Goal: Feedback & Contribution: Leave review/rating

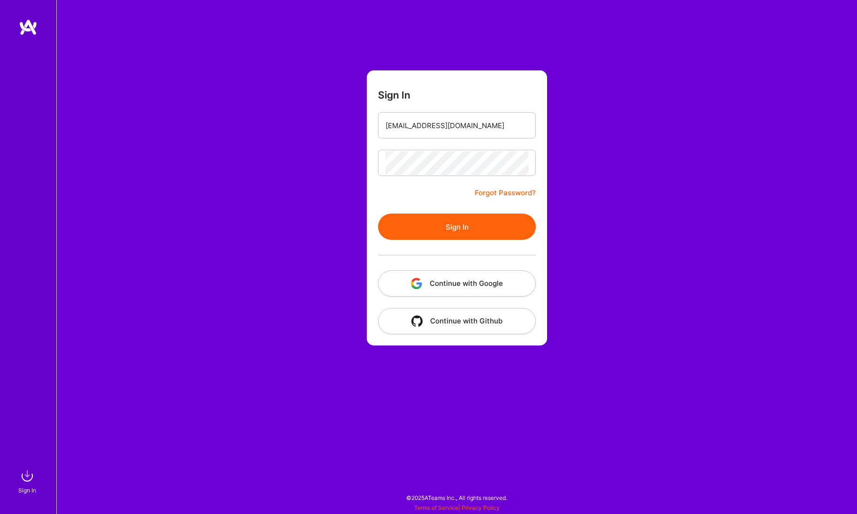
click at [413, 221] on button "Sign In" at bounding box center [457, 227] width 158 height 26
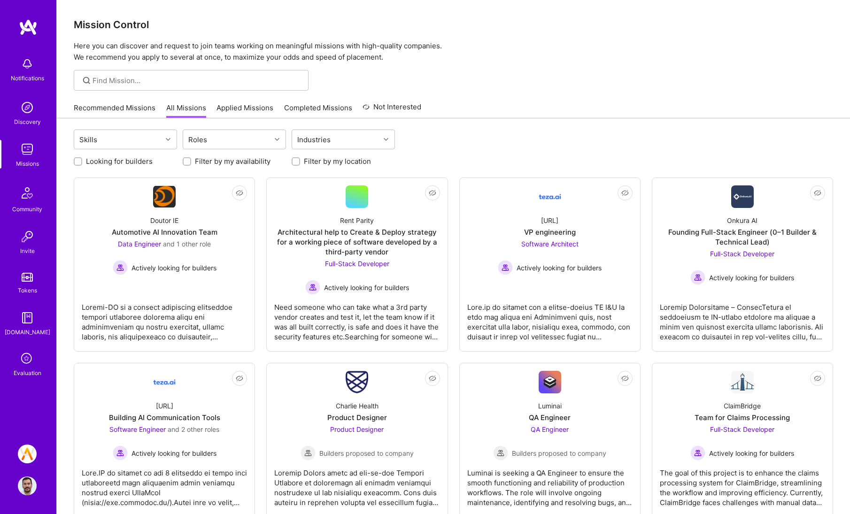
click at [29, 365] on icon at bounding box center [27, 359] width 18 height 18
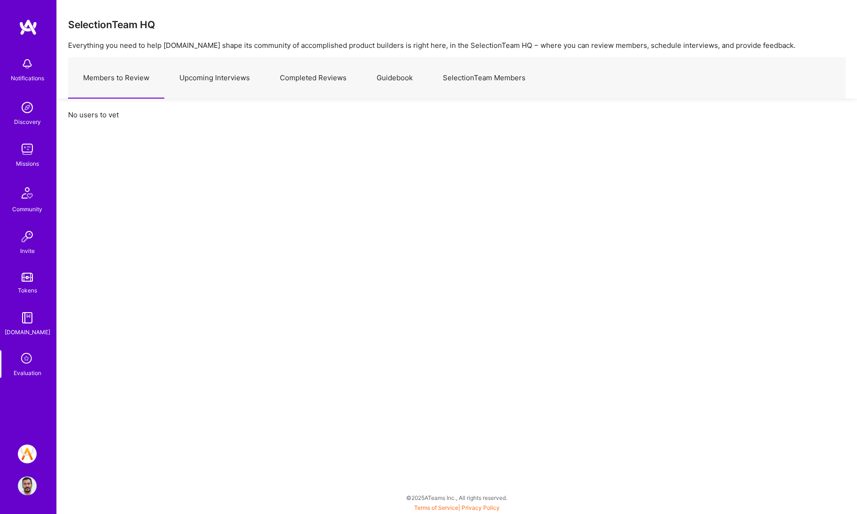
click at [225, 76] on link "Upcoming Interviews" at bounding box center [214, 78] width 101 height 41
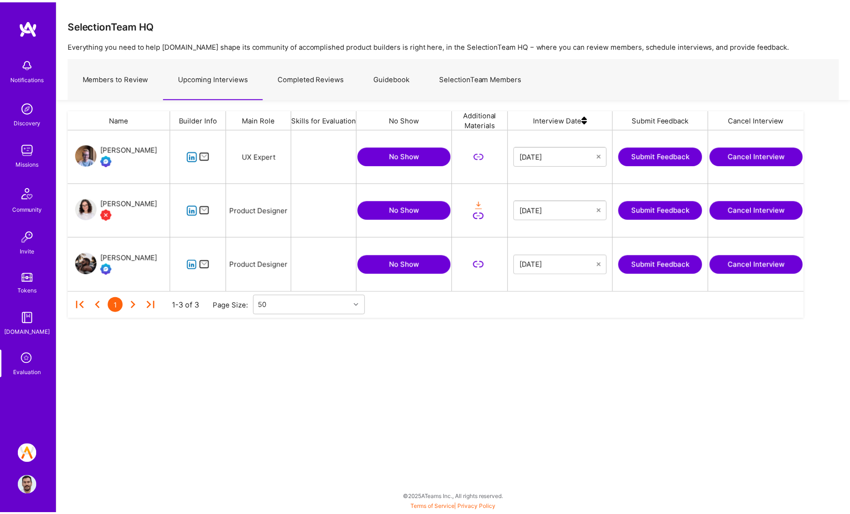
scroll to position [155, 735]
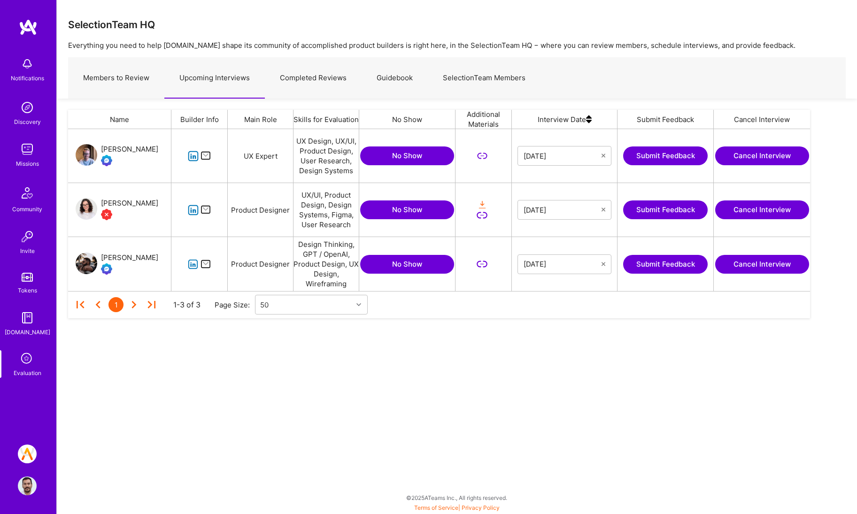
click at [294, 81] on link "Completed Reviews" at bounding box center [313, 78] width 97 height 41
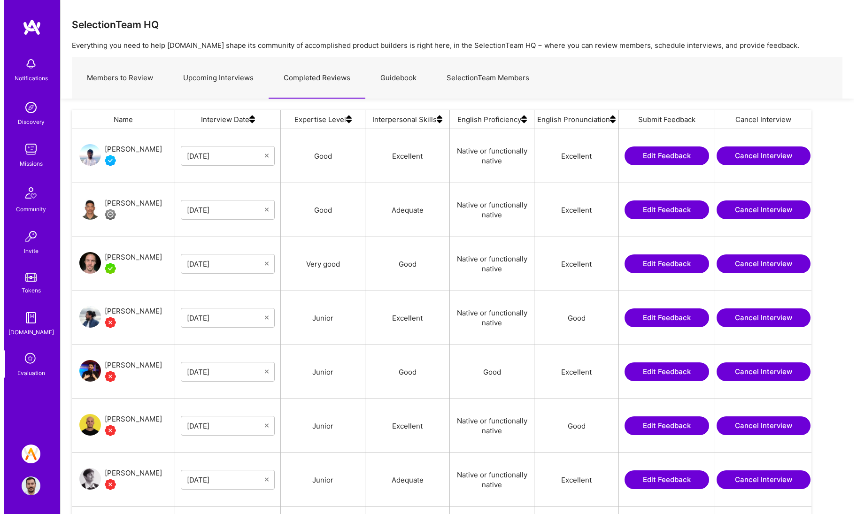
scroll to position [409, 733]
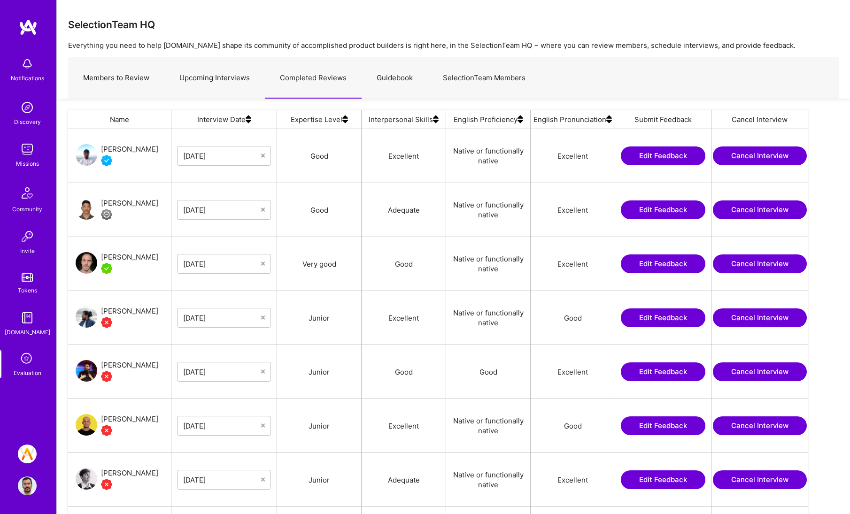
click at [202, 85] on link "Upcoming Interviews" at bounding box center [214, 78] width 101 height 41
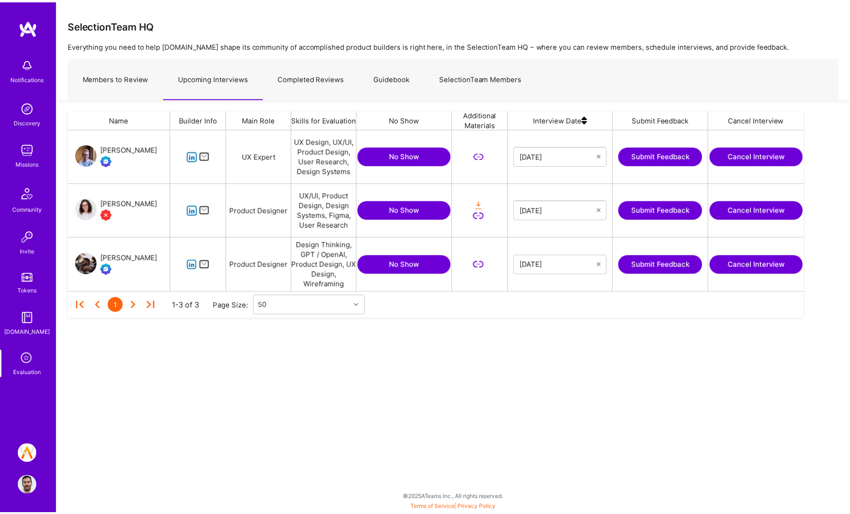
scroll to position [155, 735]
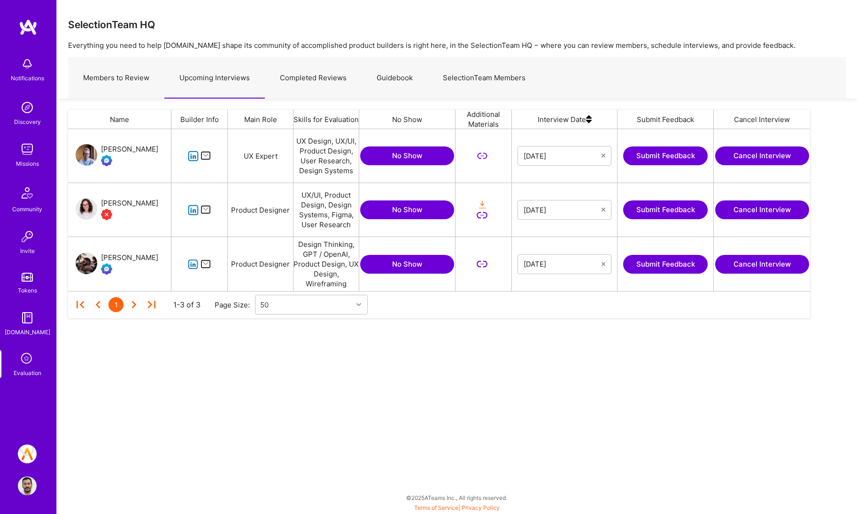
click at [633, 263] on button "Submit Feedback" at bounding box center [665, 264] width 85 height 19
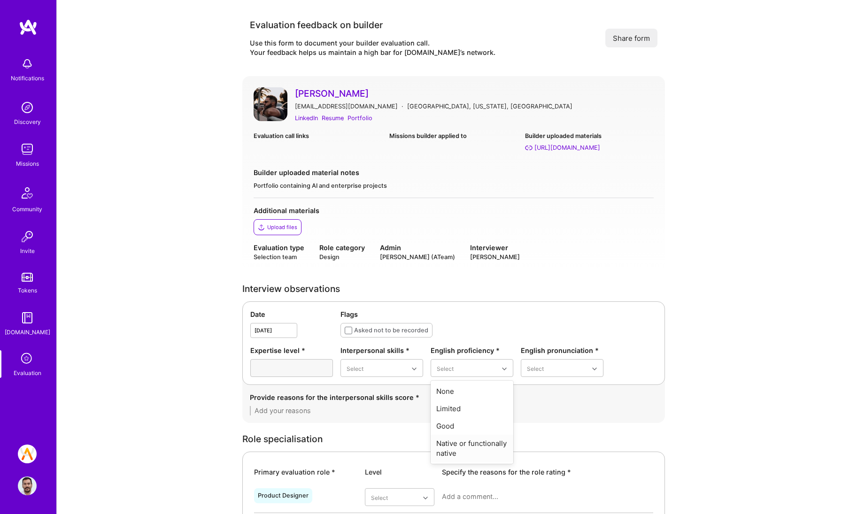
click at [481, 449] on div "Native or functionally native" at bounding box center [472, 448] width 83 height 27
click at [550, 447] on div "Excellent" at bounding box center [562, 443] width 83 height 17
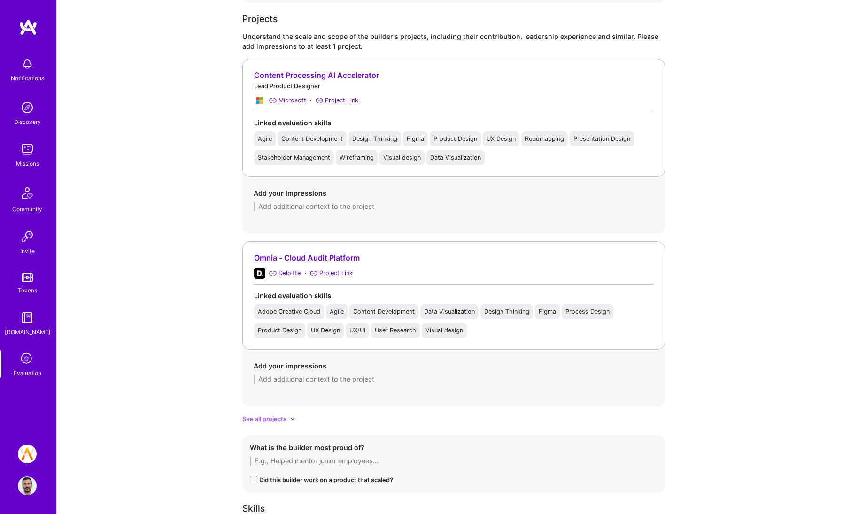
scroll to position [705, 0]
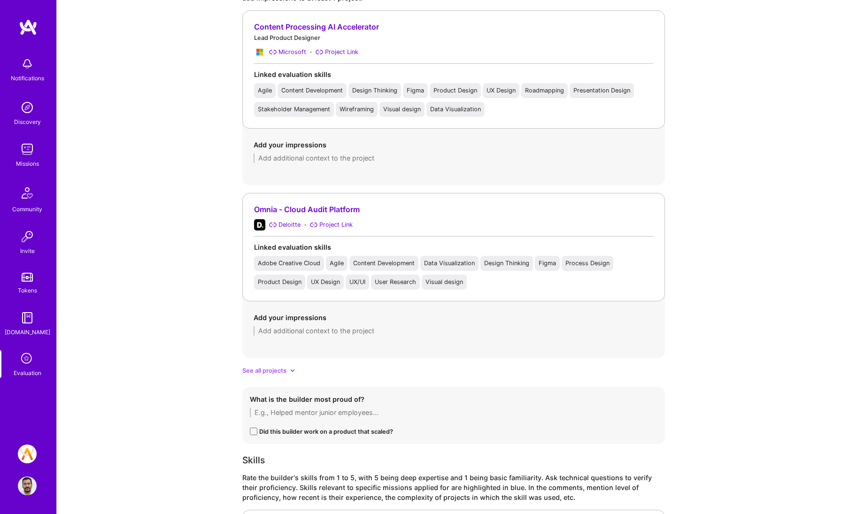
click at [288, 368] on div "See all projects" at bounding box center [453, 371] width 423 height 10
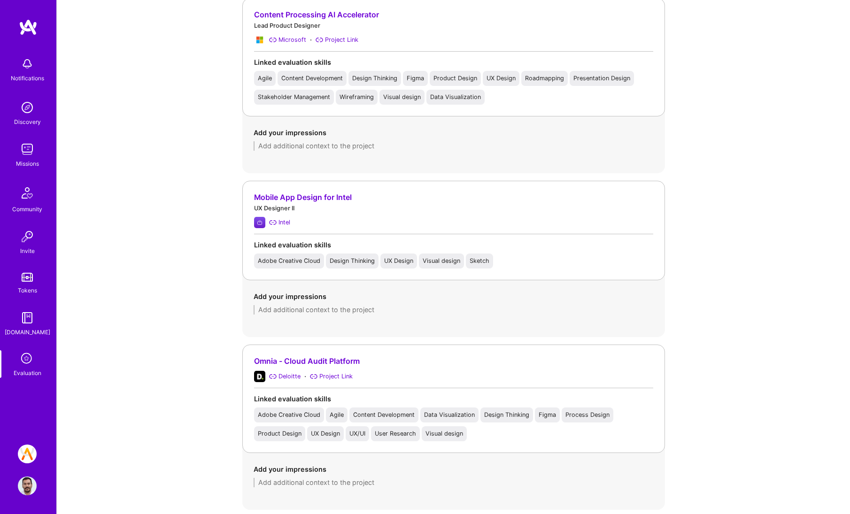
scroll to position [741, 0]
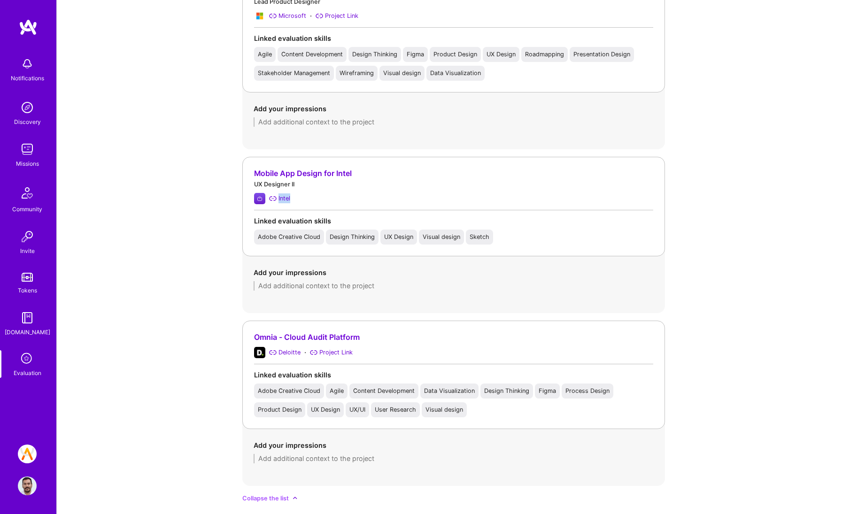
click at [319, 196] on div "Intel" at bounding box center [453, 198] width 399 height 11
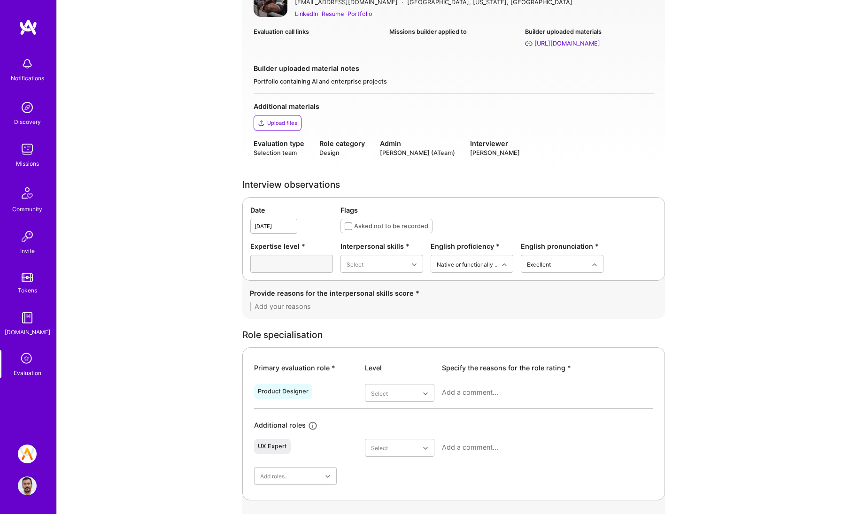
scroll to position [253, 0]
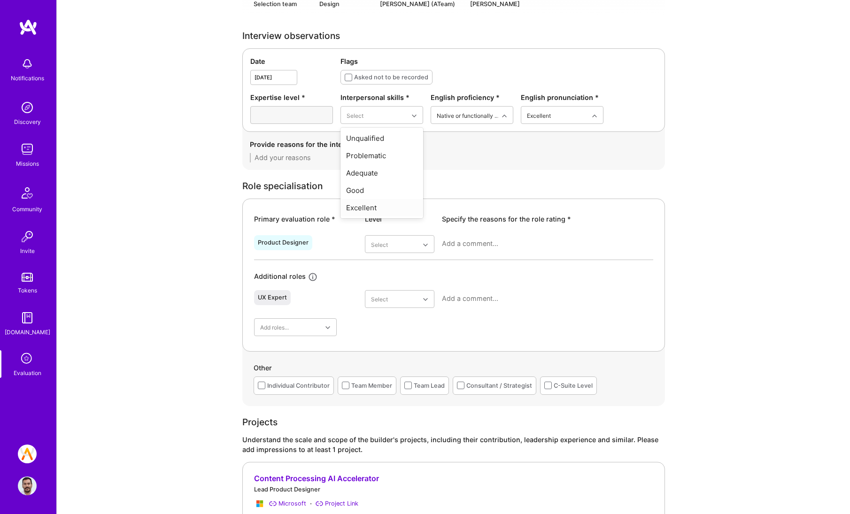
click at [372, 212] on div "Excellent" at bounding box center [382, 207] width 83 height 17
drag, startPoint x: 379, startPoint y: 241, endPoint x: 391, endPoint y: 258, distance: 20.2
click at [396, 314] on div "Good" at bounding box center [400, 319] width 70 height 17
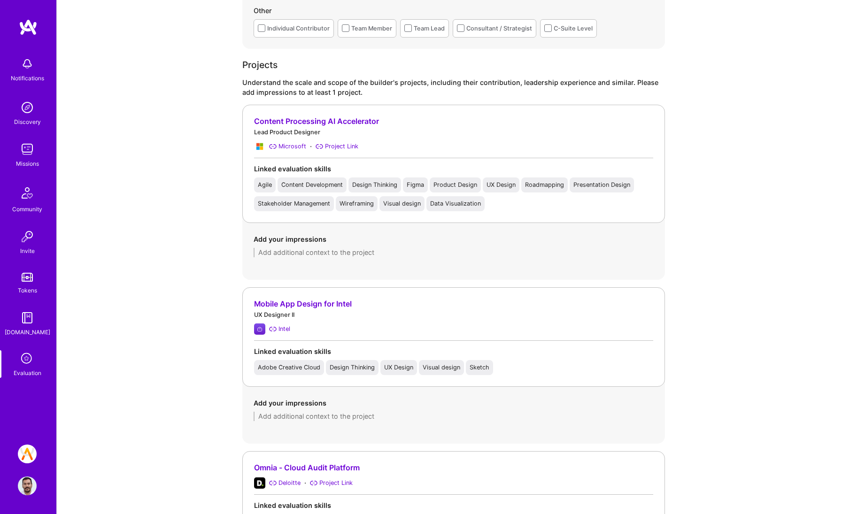
scroll to position [580, 0]
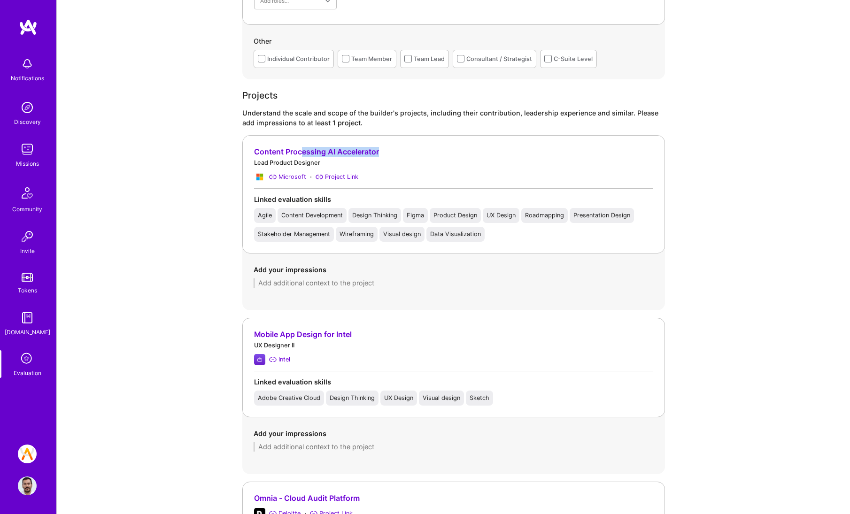
drag, startPoint x: 406, startPoint y: 147, endPoint x: 301, endPoint y: 147, distance: 104.7
click at [301, 147] on div "Content Processing AI Accelerator" at bounding box center [453, 152] width 399 height 10
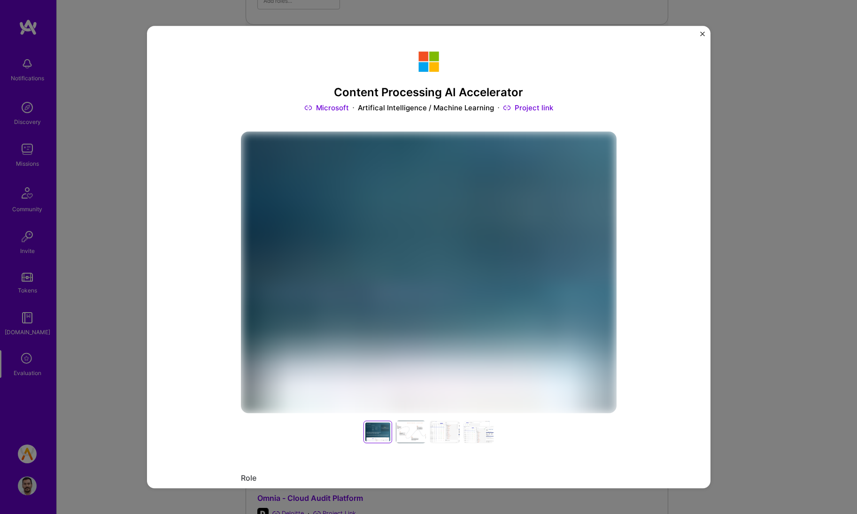
click at [619, 154] on div "Content Processing AI Accelerator Microsoft Artifical Intelligence / Machine Le…" at bounding box center [429, 257] width 564 height 463
click at [720, 131] on div "Content Processing AI Accelerator Microsoft Artifical Intelligence / Machine Le…" at bounding box center [428, 257] width 857 height 514
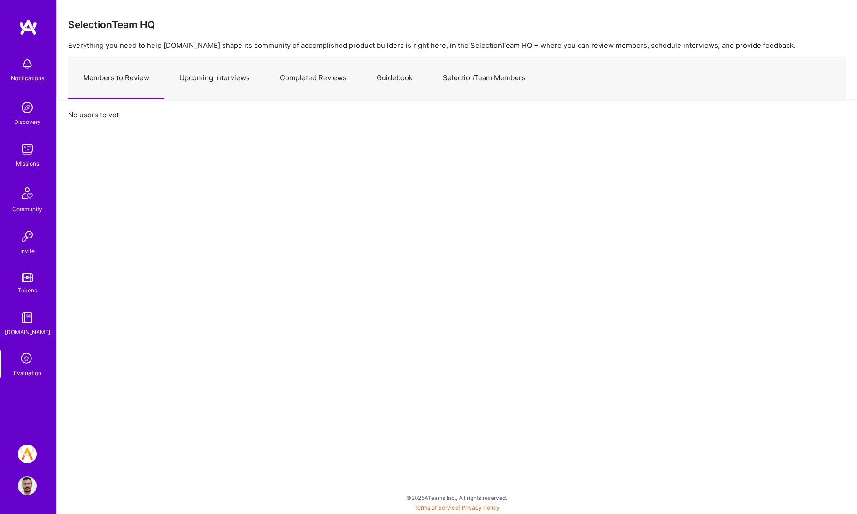
click at [241, 80] on link "Upcoming Interviews" at bounding box center [214, 78] width 101 height 41
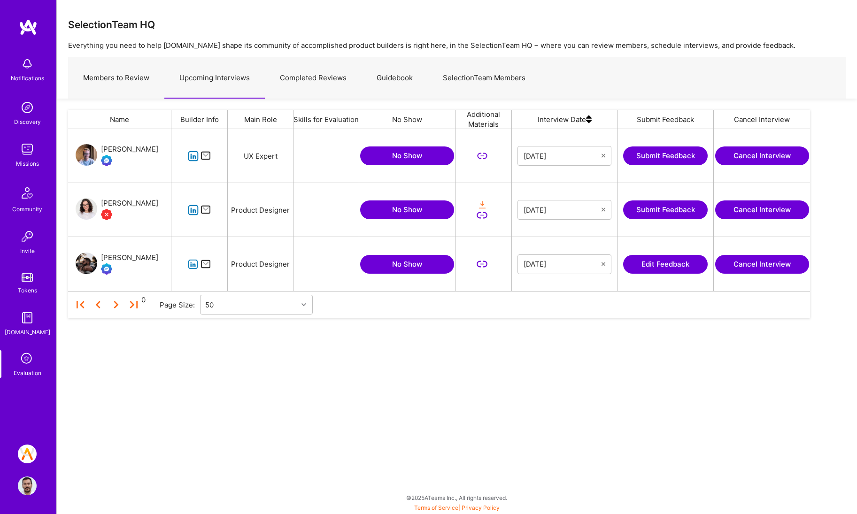
scroll to position [155, 735]
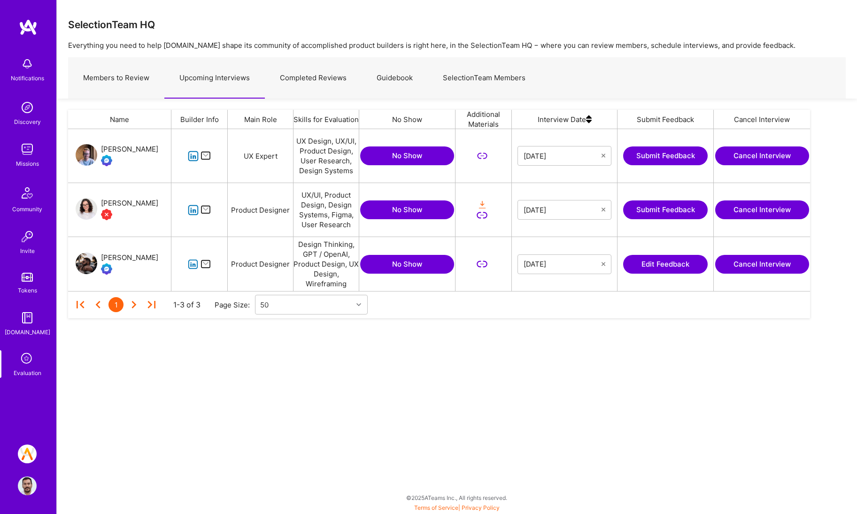
scroll to position [155, 735]
